Goal: Book appointment/travel/reservation

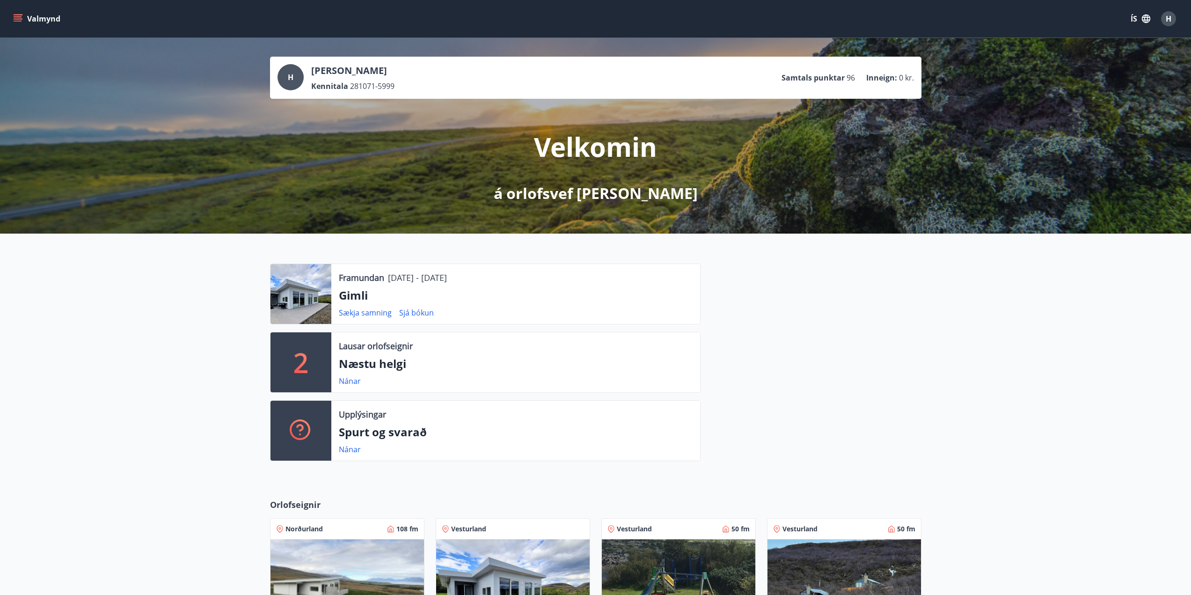
click at [297, 359] on p "2" at bounding box center [301, 363] width 15 height 36
click at [340, 383] on link "Nánar" at bounding box center [350, 381] width 22 height 10
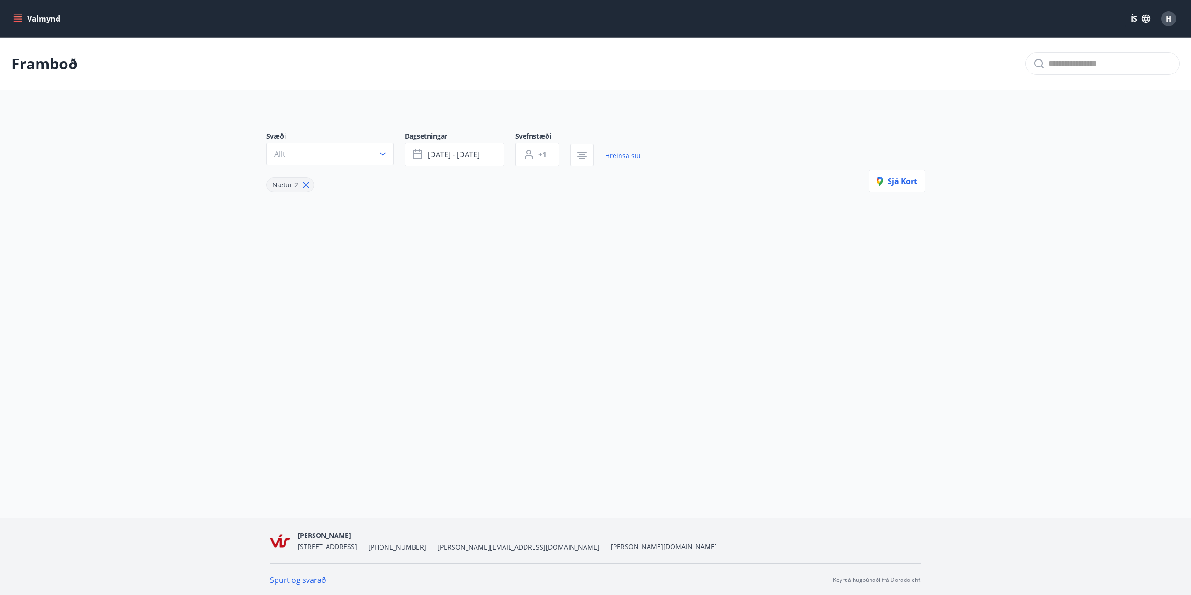
type input "*"
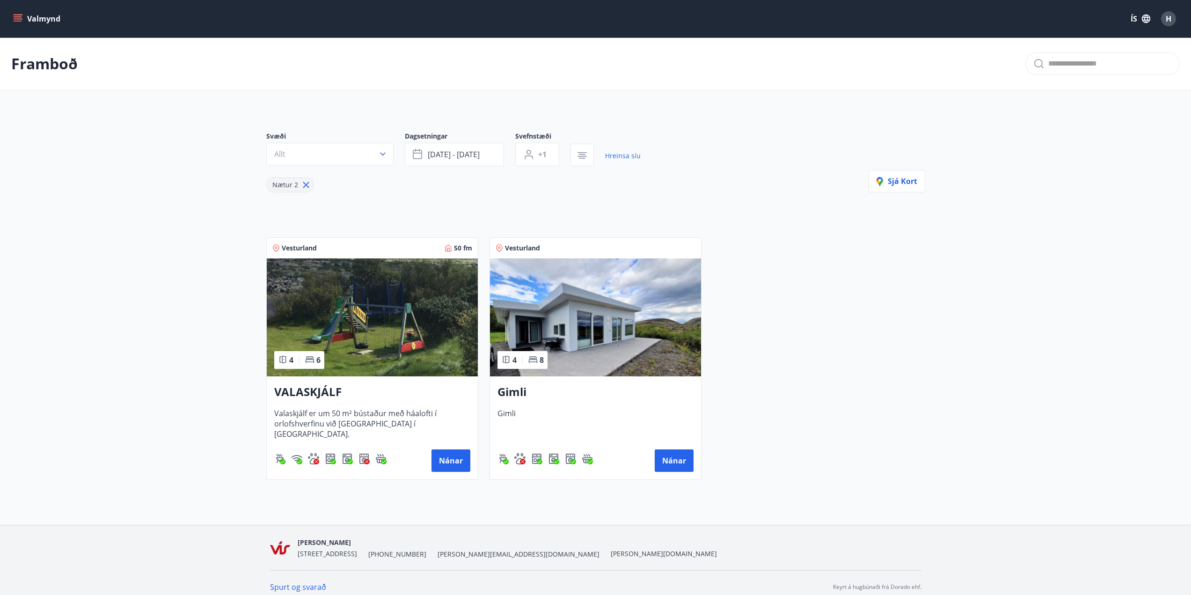
click at [577, 338] on img at bounding box center [595, 317] width 211 height 118
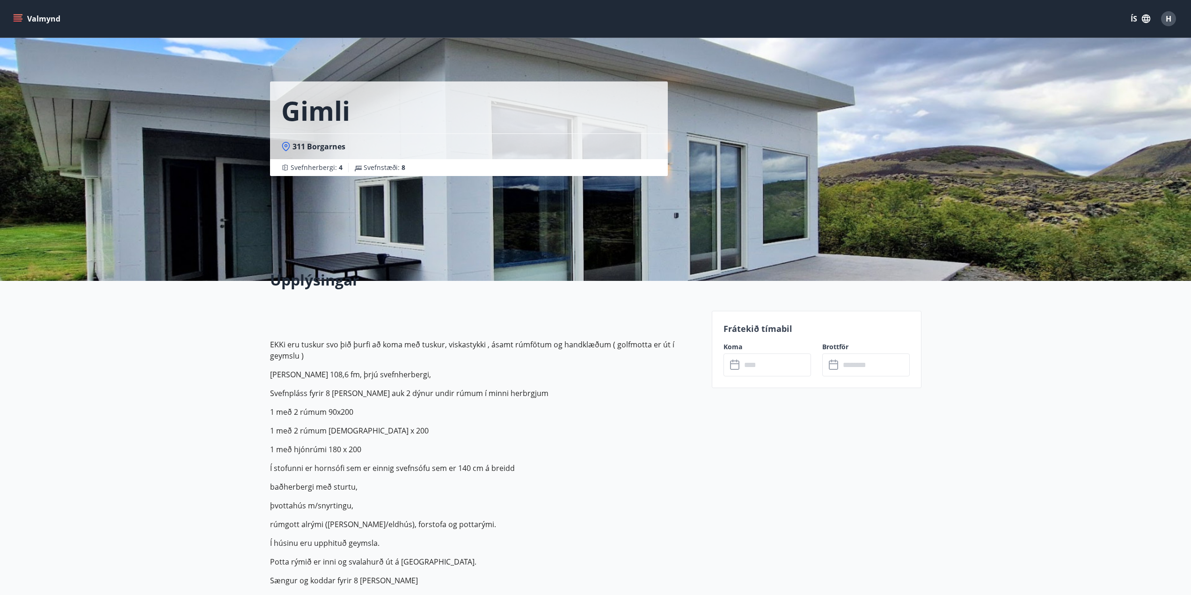
click at [735, 370] on icon at bounding box center [735, 365] width 11 height 11
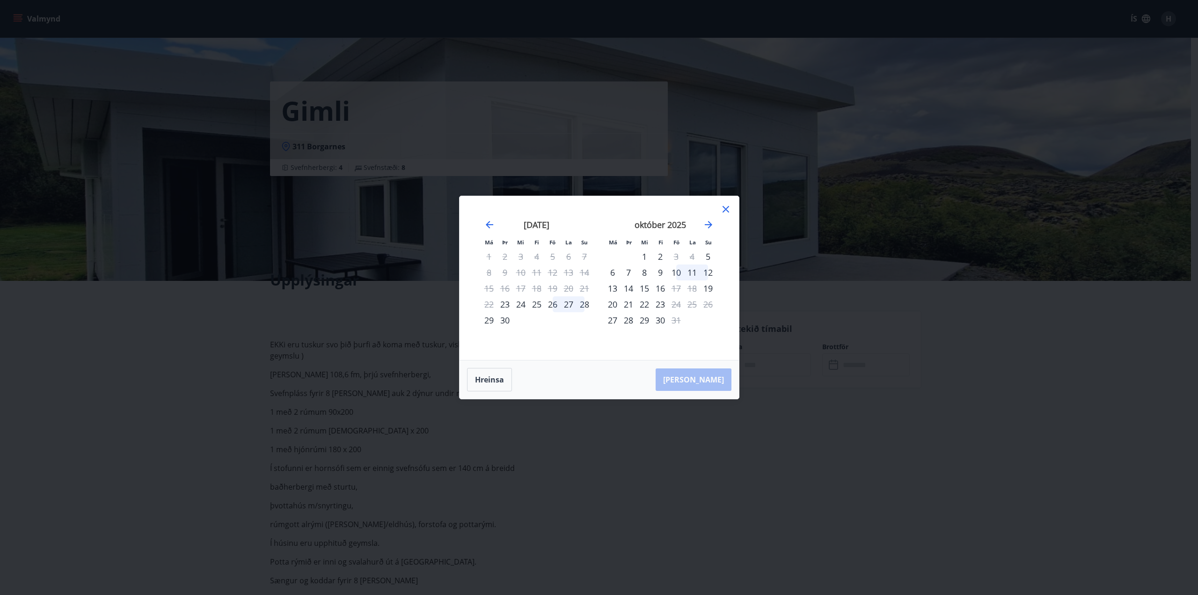
click at [732, 210] on div "Má Þr Mi Fi Fö La Su Má Þr Mi Fi Fö La Su [DATE] 1 2 3 4 5 6 7 8 9 10 11 12 13 …" at bounding box center [599, 278] width 279 height 164
click at [720, 209] on icon at bounding box center [725, 209] width 11 height 11
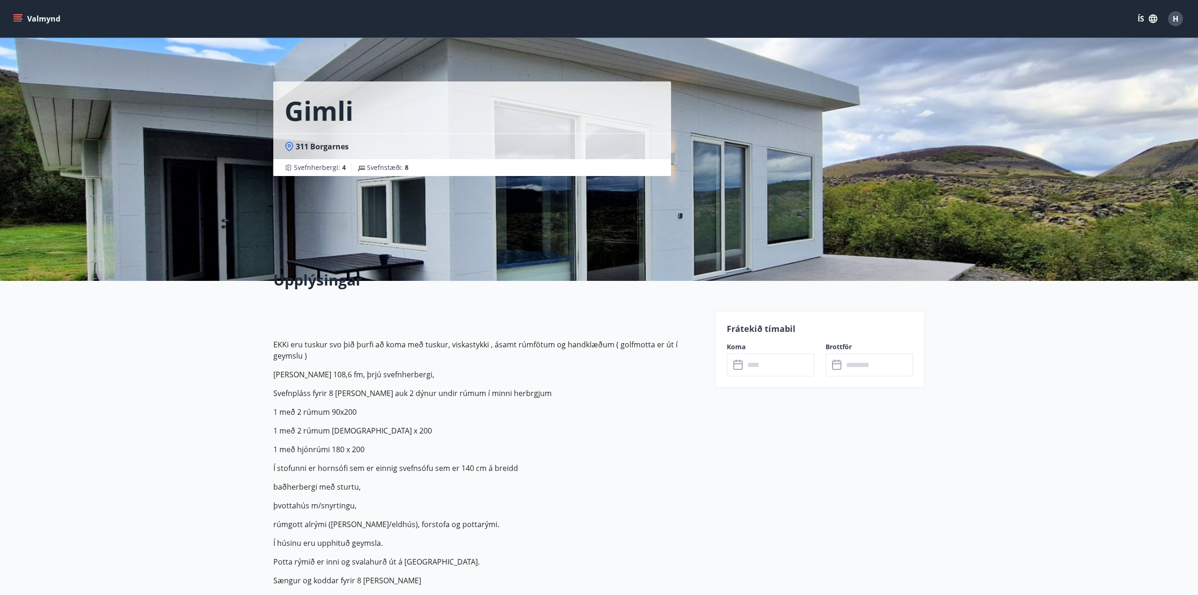
click at [724, 209] on div "Gimli 311 Borgarnes Svefnherbergi : 4 Svefnstæði : 8" at bounding box center [599, 140] width 652 height 281
click at [565, 240] on div "Gimli 311 Borgarnes Svefnherbergi : 4 Svefnstæði : 8" at bounding box center [487, 140] width 434 height 281
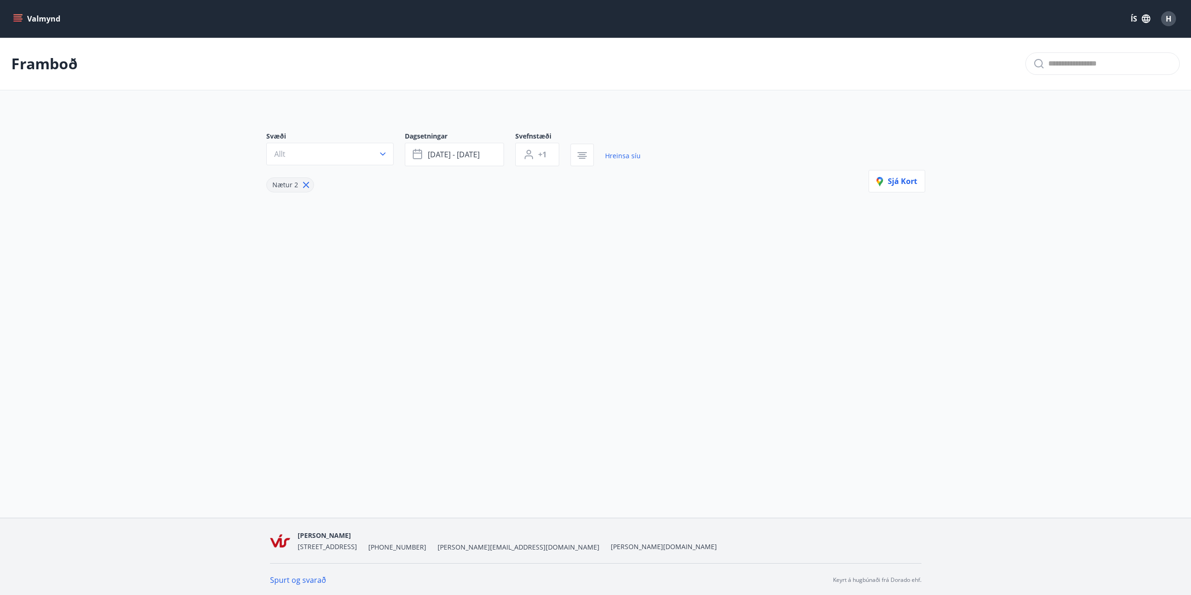
type input "*"
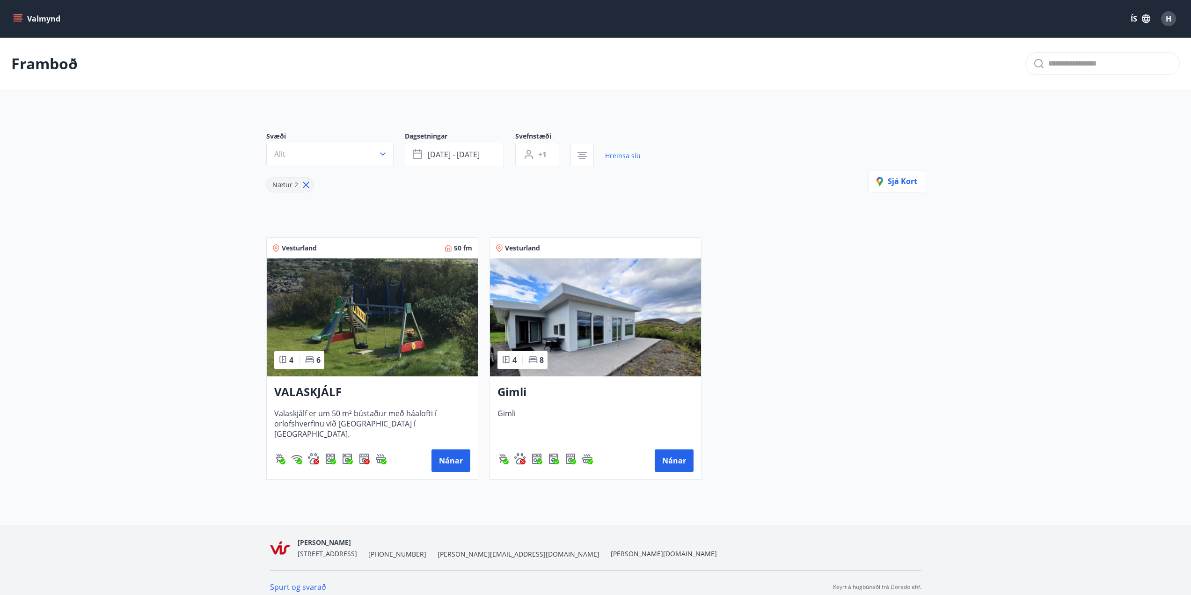
click at [575, 325] on img at bounding box center [595, 317] width 211 height 118
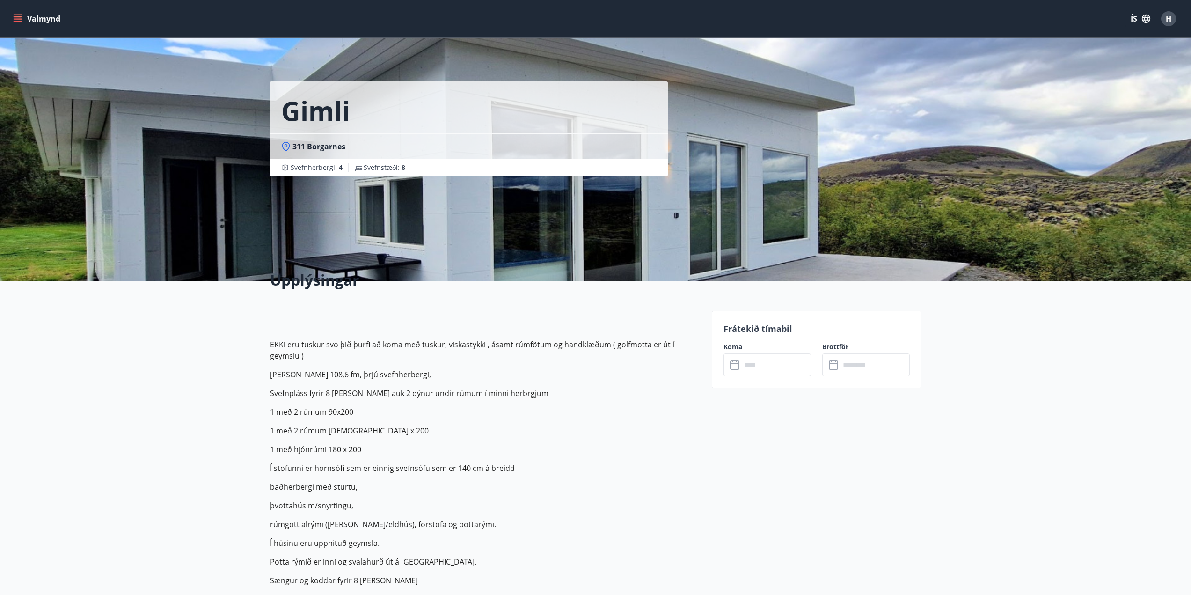
click at [595, 211] on div "Gimli 311 Borgarnes Svefnherbergi : 4 Svefnstæði : 8" at bounding box center [487, 140] width 434 height 281
